Goal: Check status: Check status

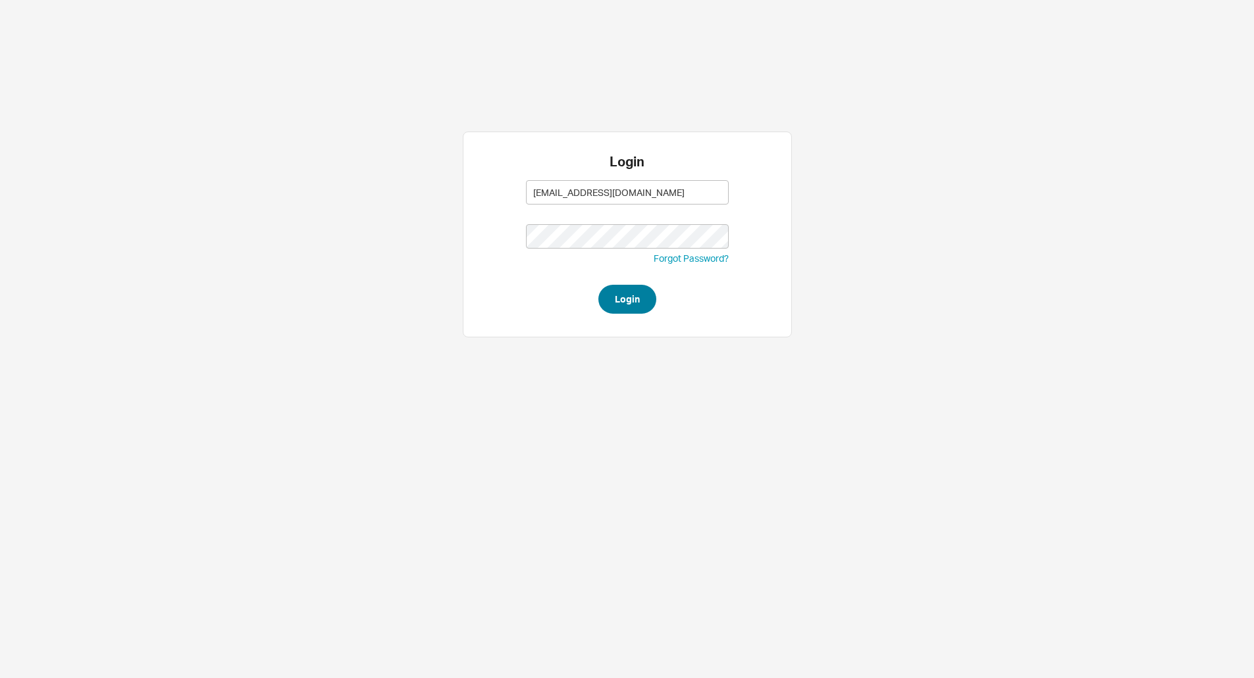
drag, startPoint x: 0, startPoint y: 0, endPoint x: 610, endPoint y: 286, distance: 673.8
click at [609, 285] on form "ANGEL@asbathnj.com ANGEL@asbathnj.com Forgot Password? Login" at bounding box center [627, 244] width 203 height 140
click at [628, 301] on button "Login" at bounding box center [627, 299] width 58 height 29
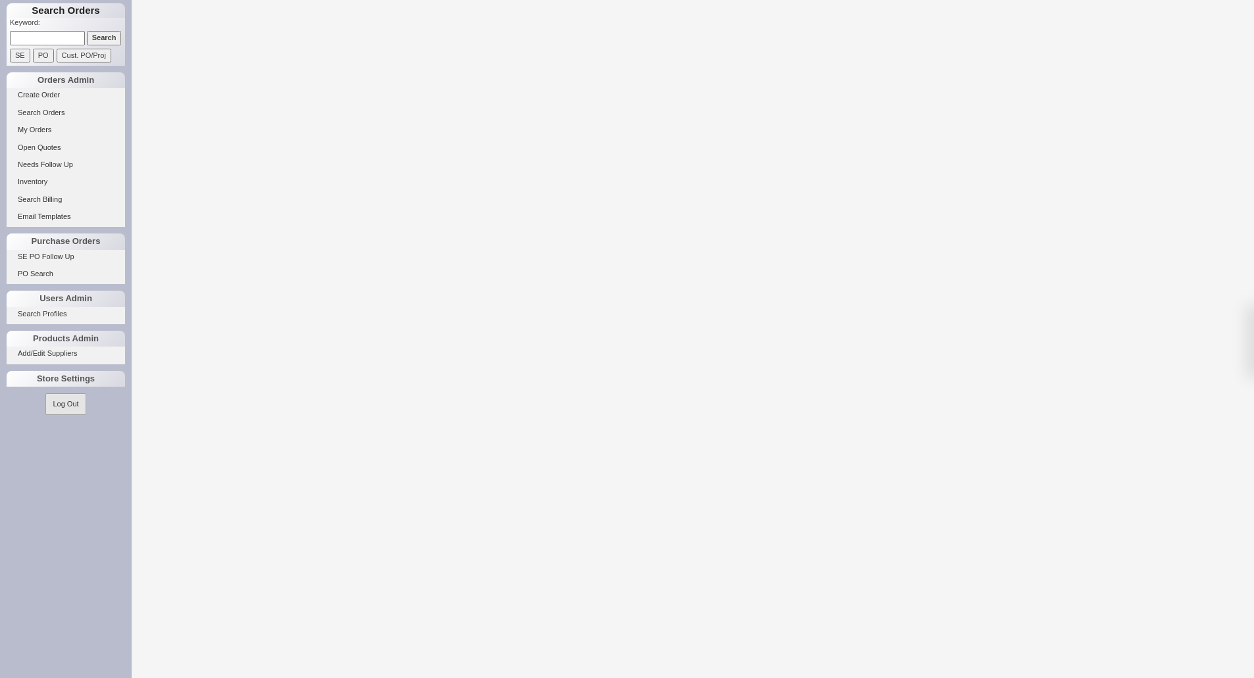
select select "LOW"
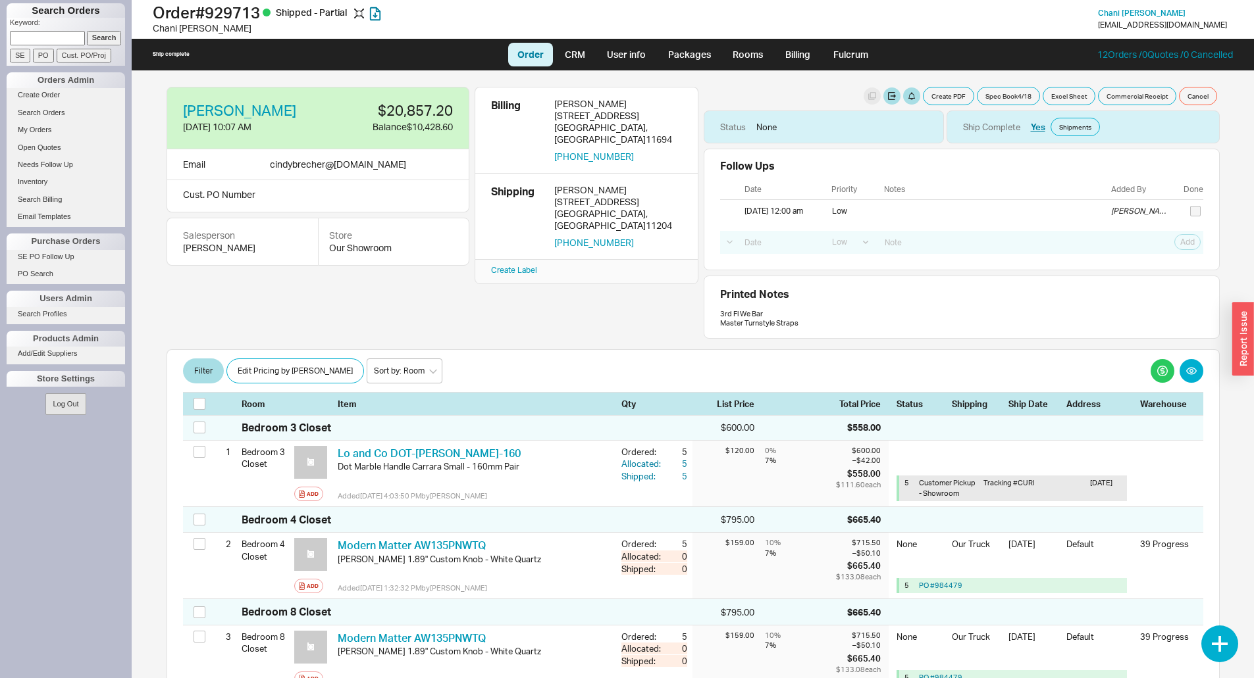
click at [30, 39] on input at bounding box center [47, 38] width 75 height 14
type input "926445"
click at [87, 31] on input "Search" at bounding box center [104, 38] width 35 height 14
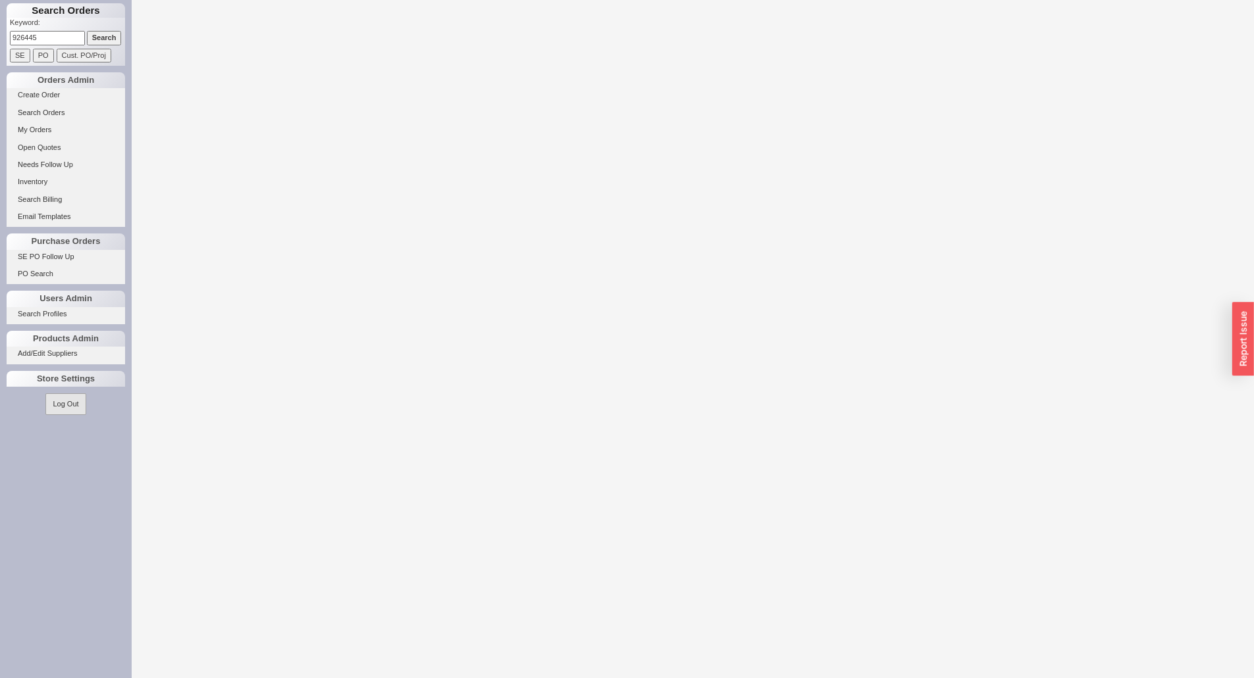
select select "LOW"
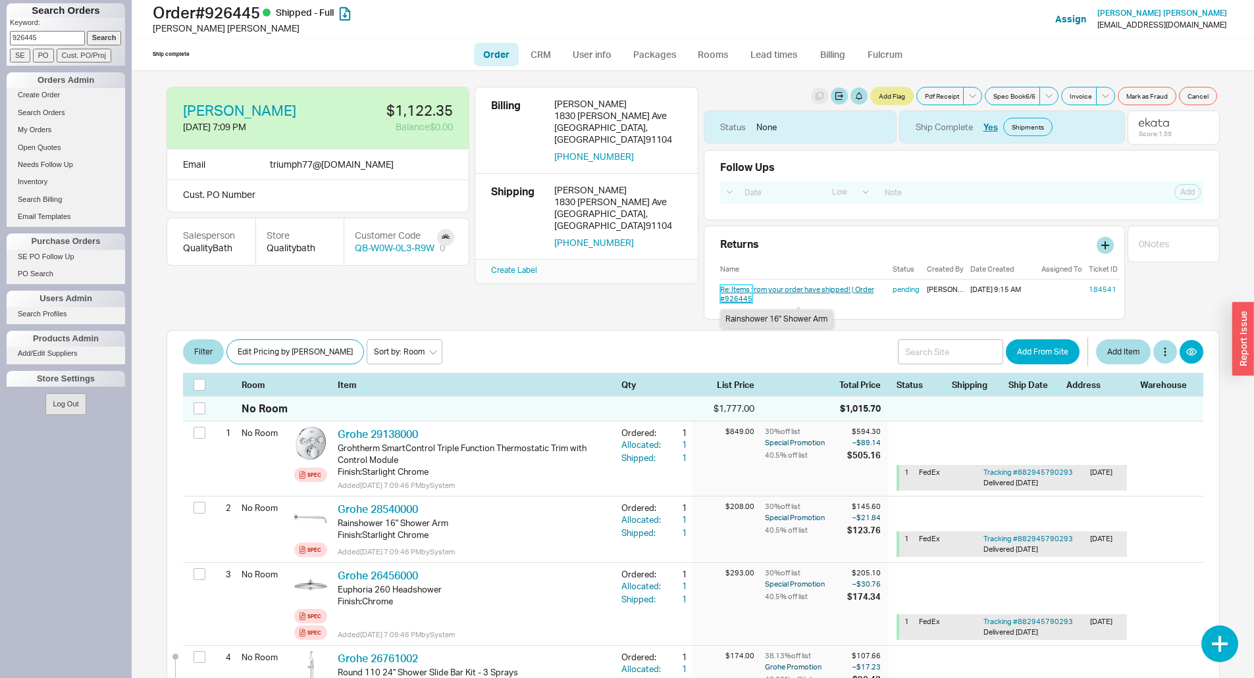
click at [739, 294] on link "Re: Items from your order have shipped! | Order #926445" at bounding box center [797, 294] width 154 height 18
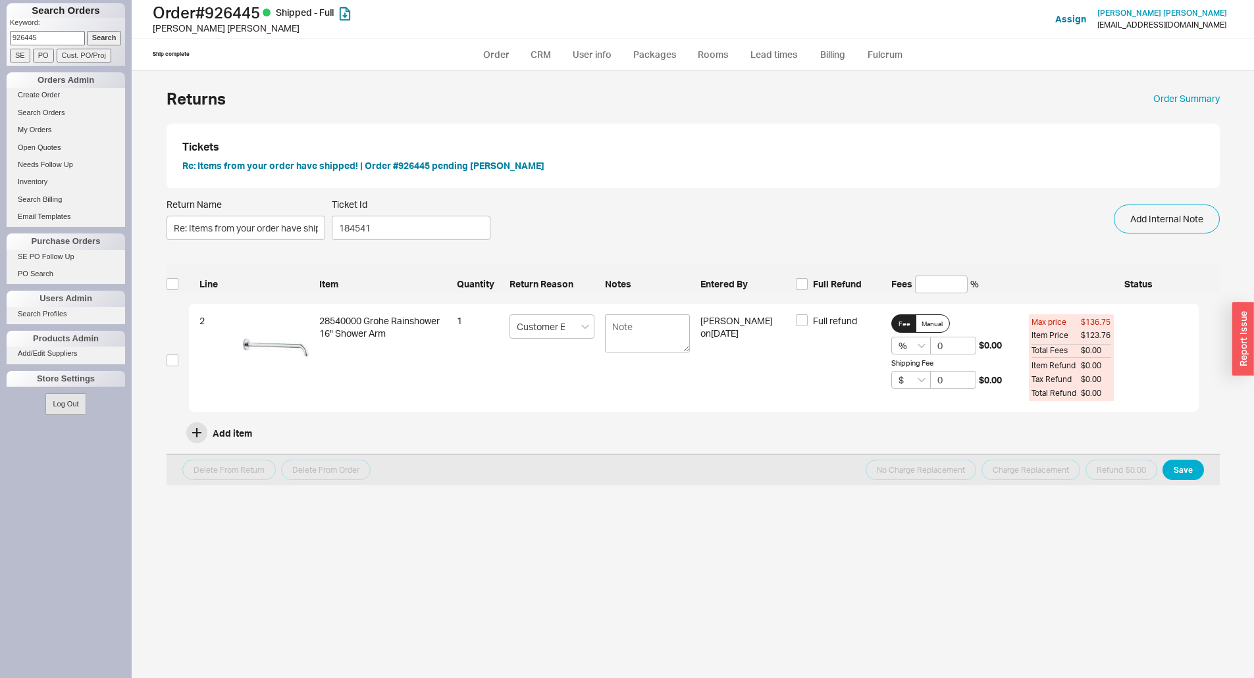
click at [51, 34] on input "926445" at bounding box center [47, 38] width 75 height 14
type input "9"
type input "982261"
click at [45, 57] on input "PO" at bounding box center [43, 56] width 21 height 14
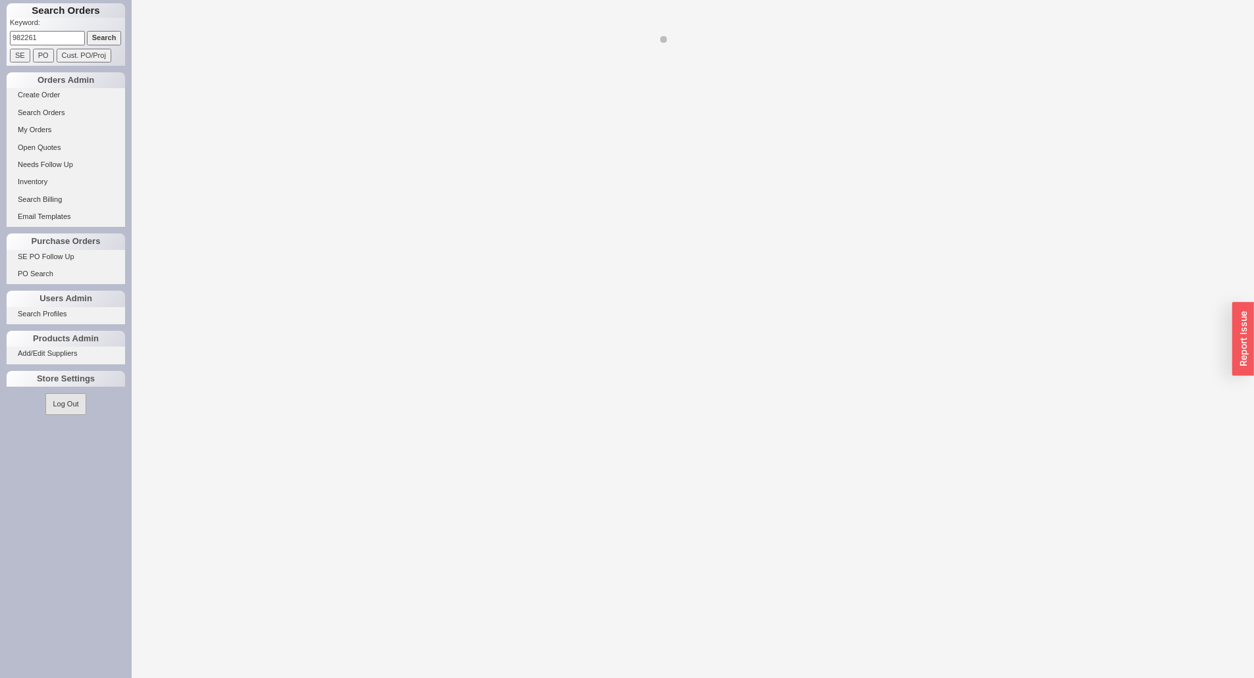
select select "LOW"
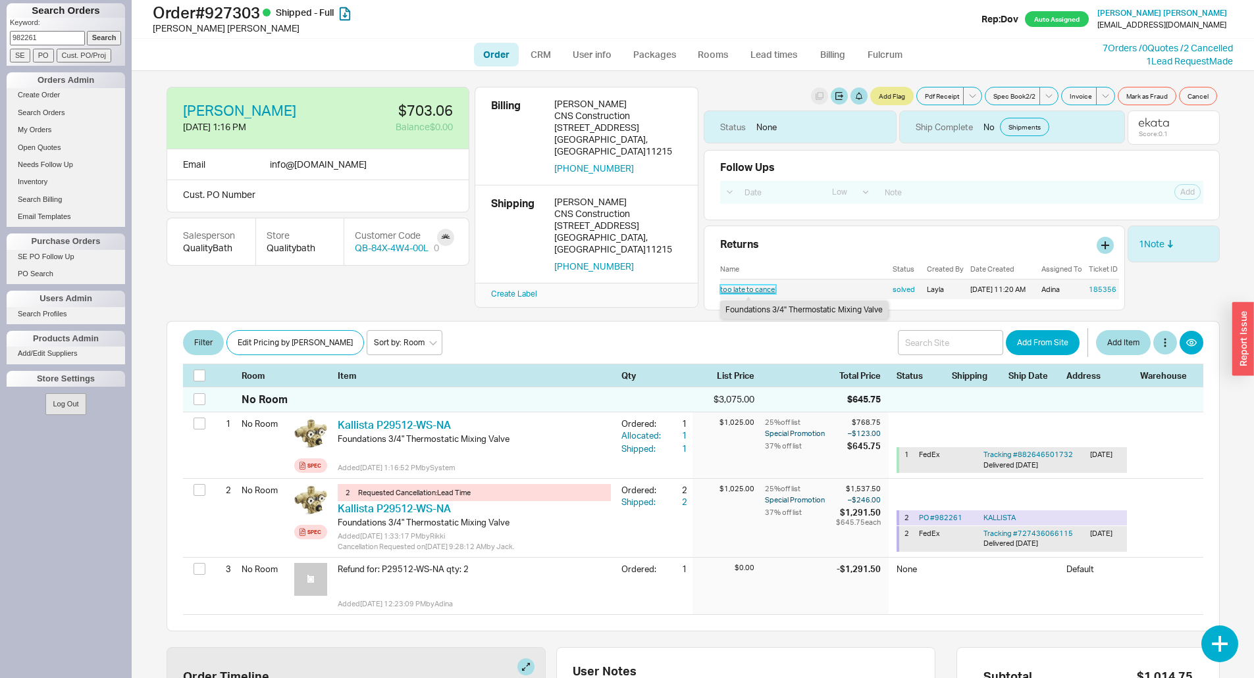
click at [750, 290] on link "too late to cancel" at bounding box center [748, 289] width 56 height 9
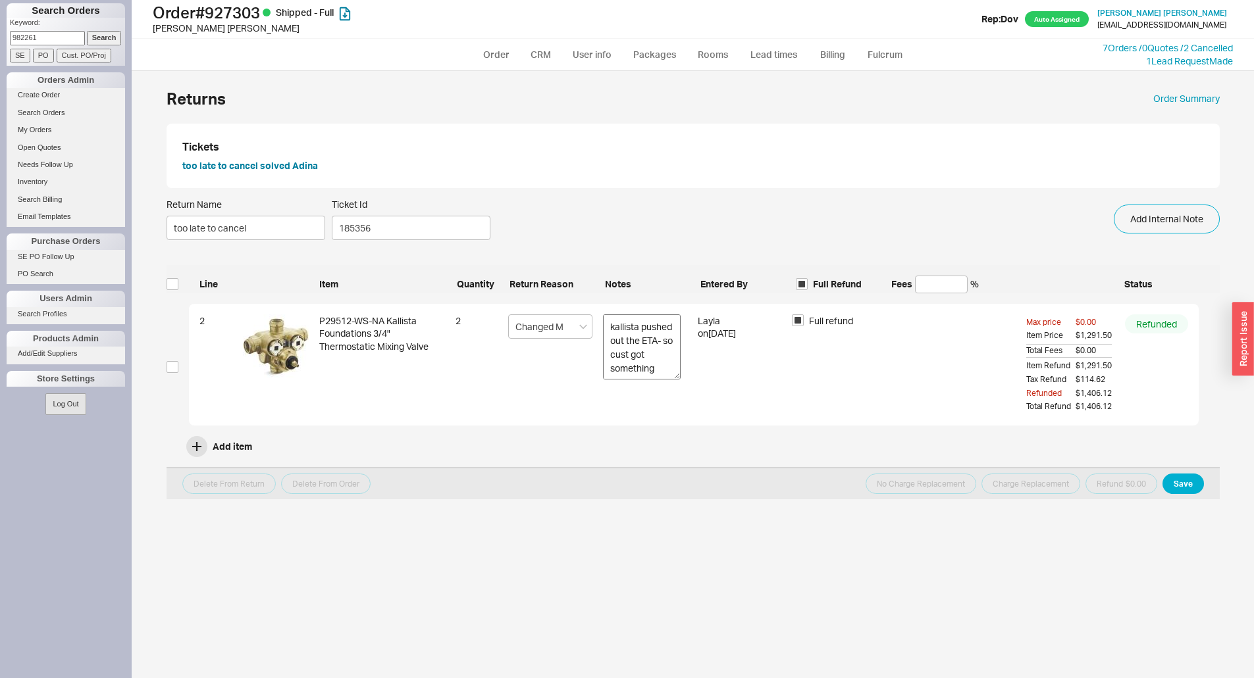
drag, startPoint x: 680, startPoint y: 347, endPoint x: 673, endPoint y: 374, distance: 27.8
click at [673, 374] on textarea "kallista pushed out the ETA- so cust got something else. then they shipped it a…" at bounding box center [642, 347] width 78 height 65
click at [49, 36] on input "982261" at bounding box center [47, 38] width 75 height 14
type input "9"
type input "933208"
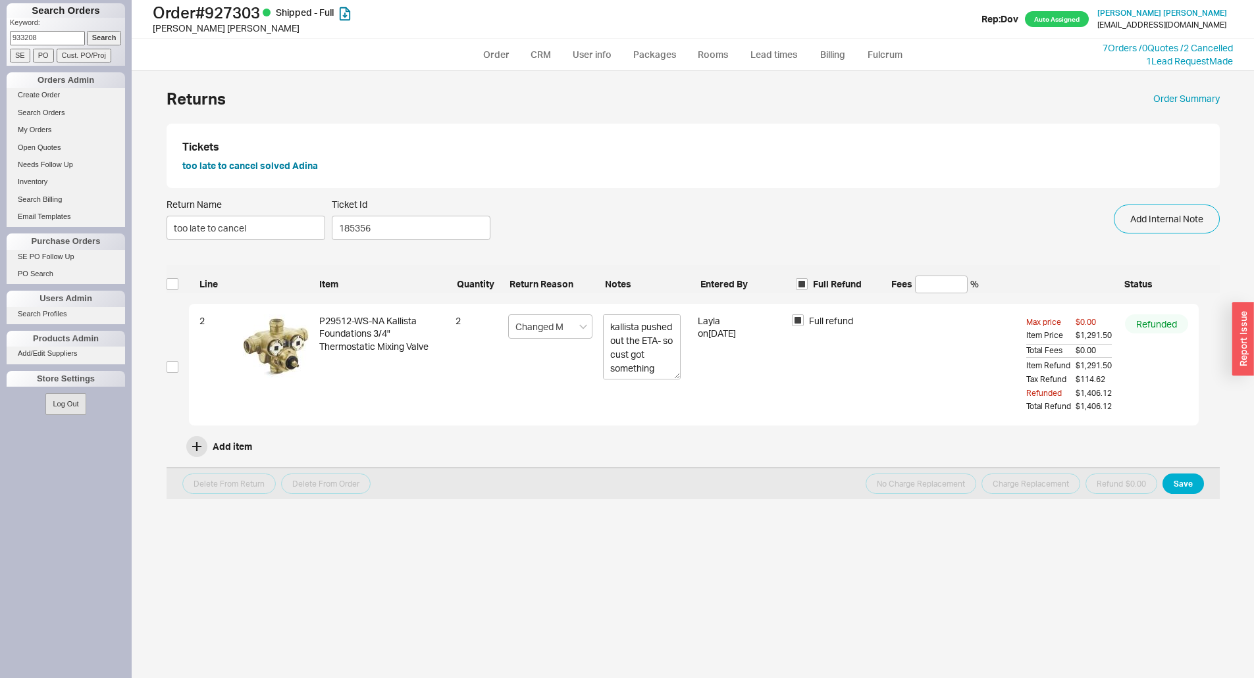
click at [87, 31] on input "Search" at bounding box center [104, 38] width 35 height 14
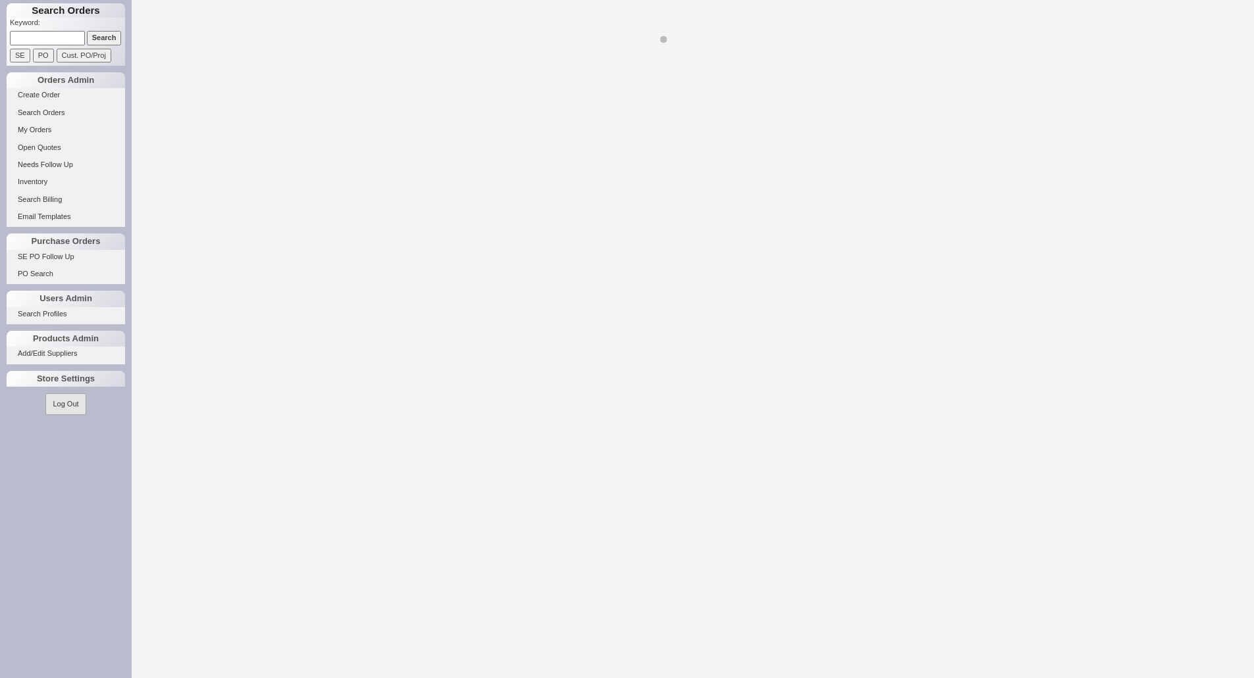
select select "LOW"
